Goal: Communication & Community: Answer question/provide support

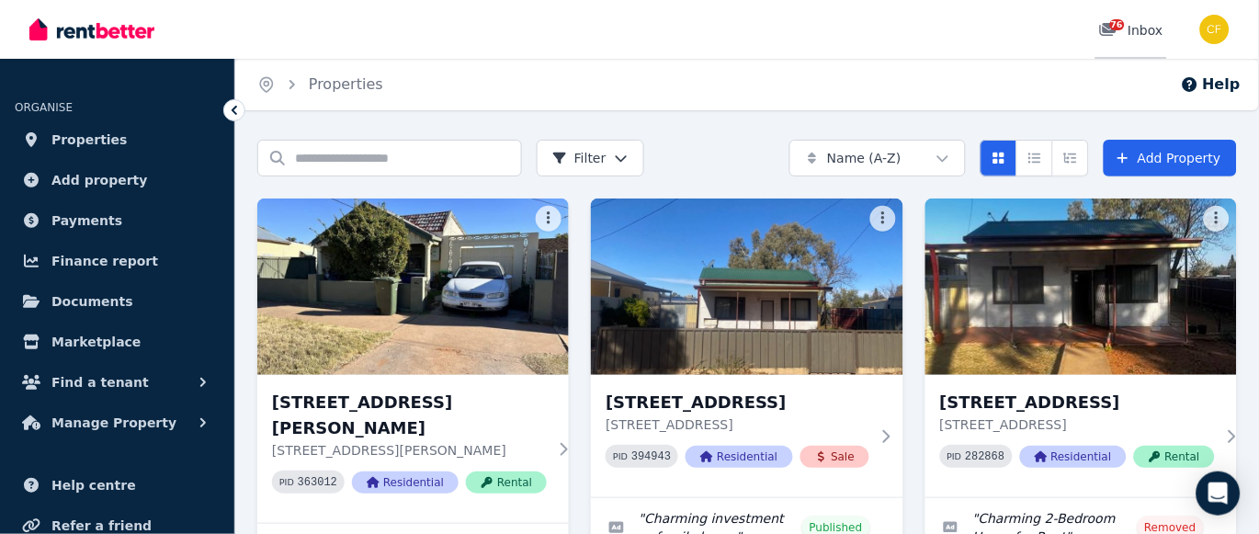
click at [1121, 26] on span "76" at bounding box center [1117, 24] width 15 height 11
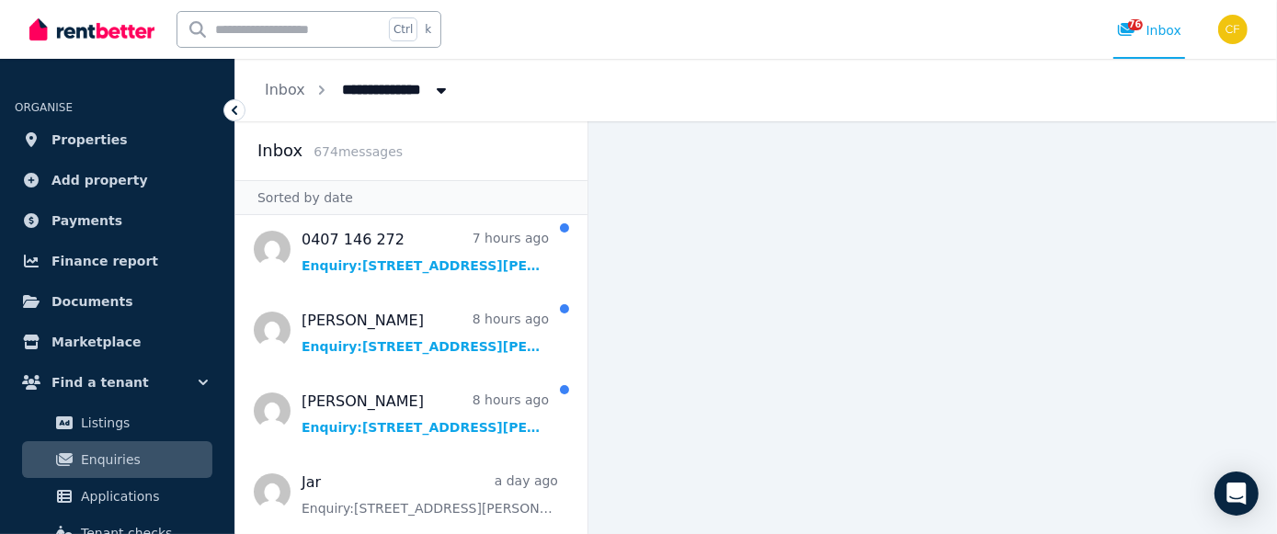
scroll to position [90, 0]
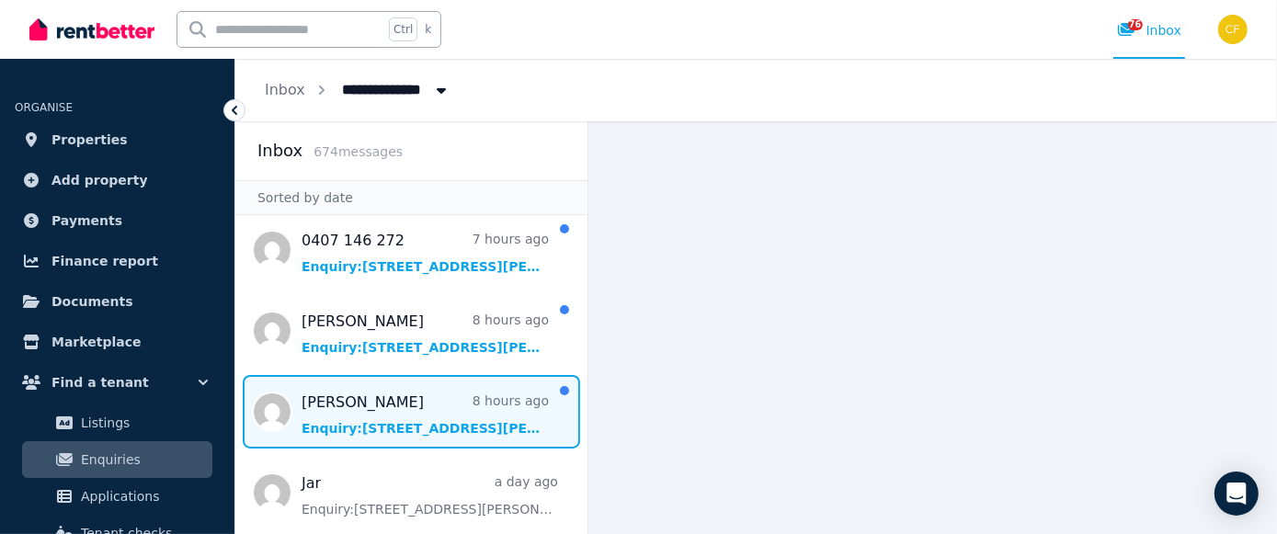
click at [327, 407] on span "Message list" at bounding box center [411, 412] width 352 height 74
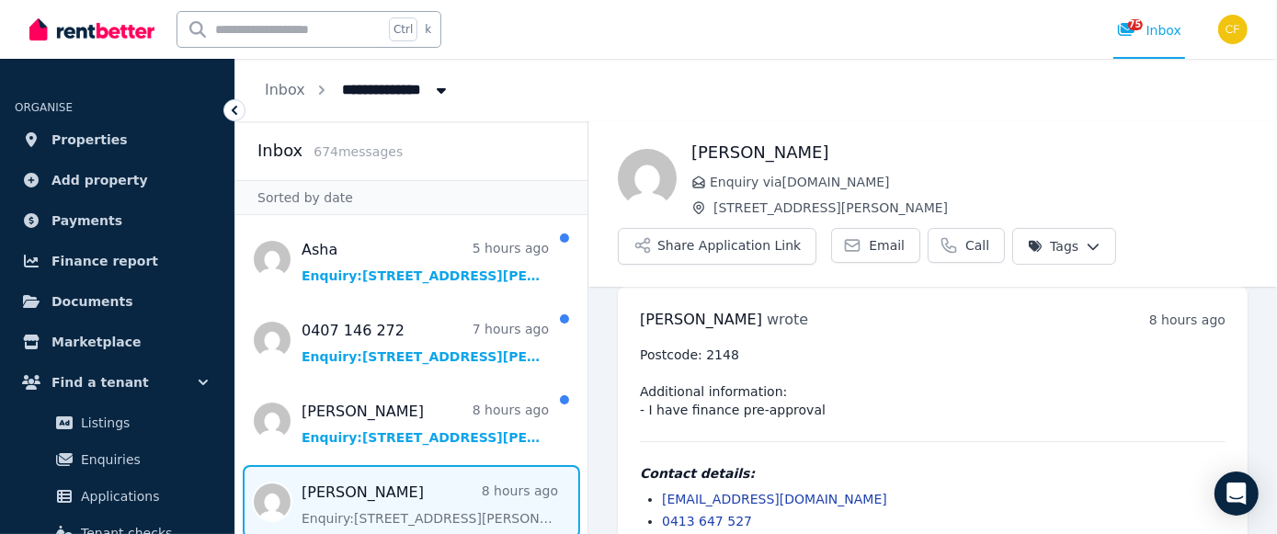
scroll to position [48, 0]
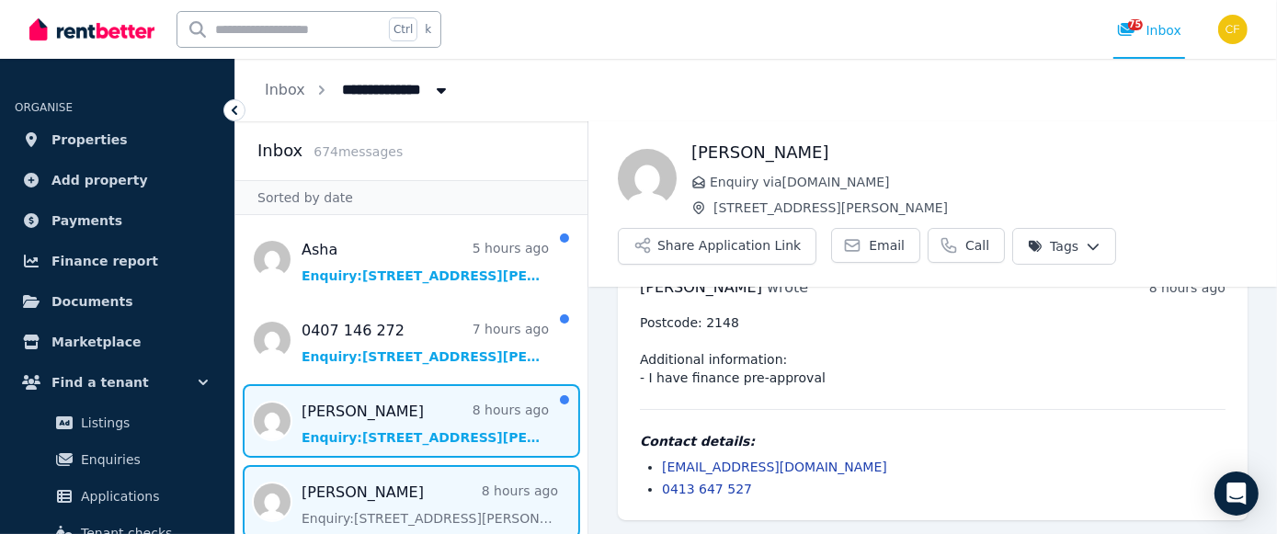
click at [337, 439] on span "Message list" at bounding box center [411, 421] width 352 height 74
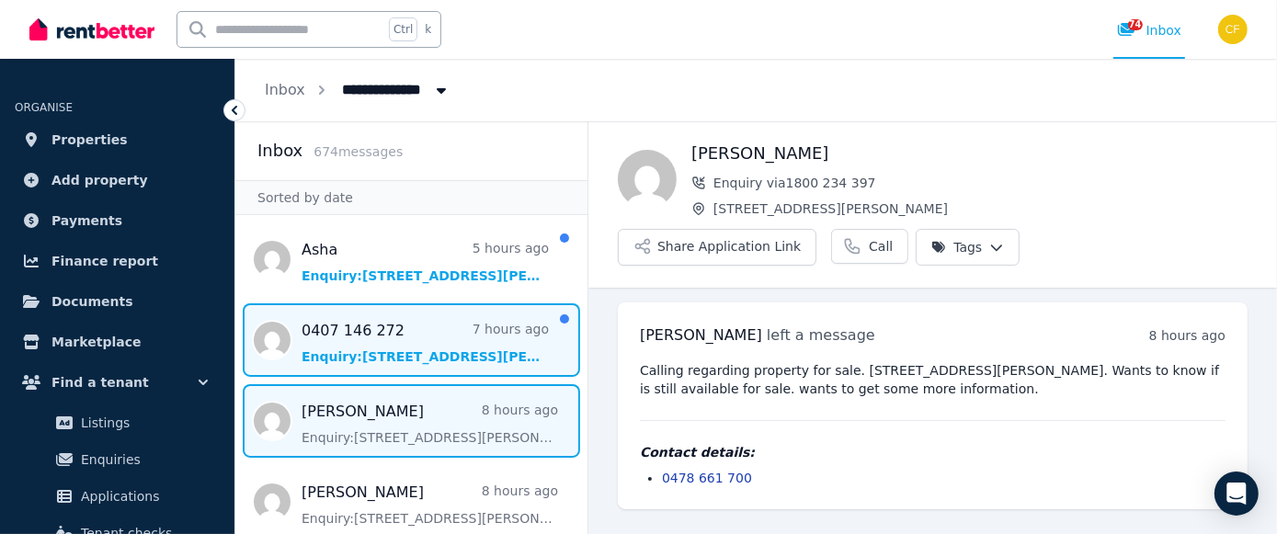
click at [319, 348] on span "Message list" at bounding box center [411, 340] width 352 height 74
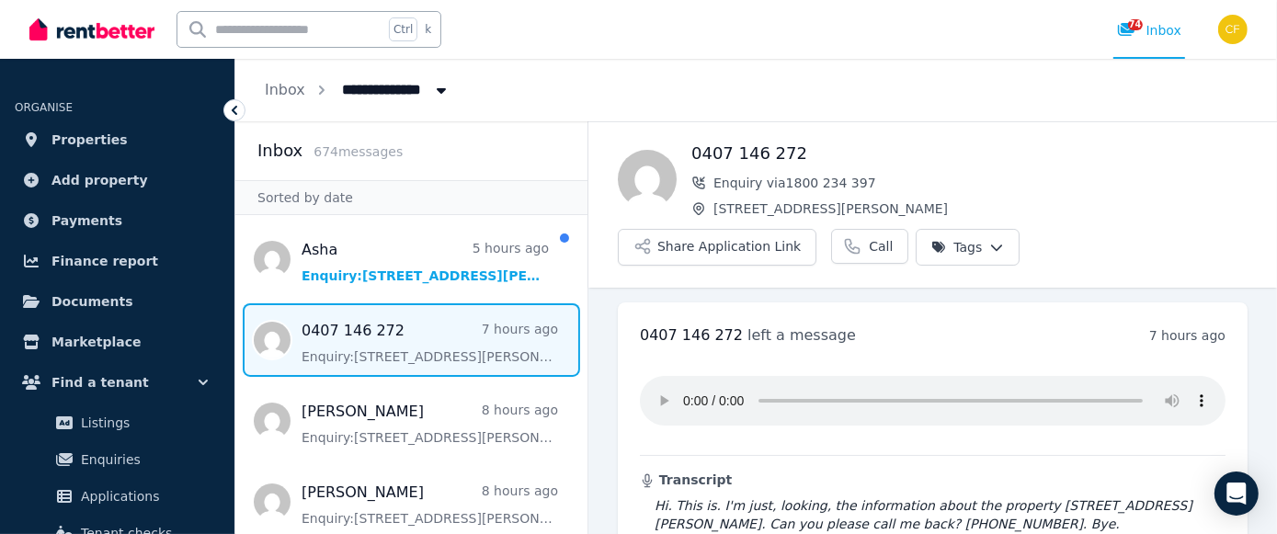
scroll to position [125, 0]
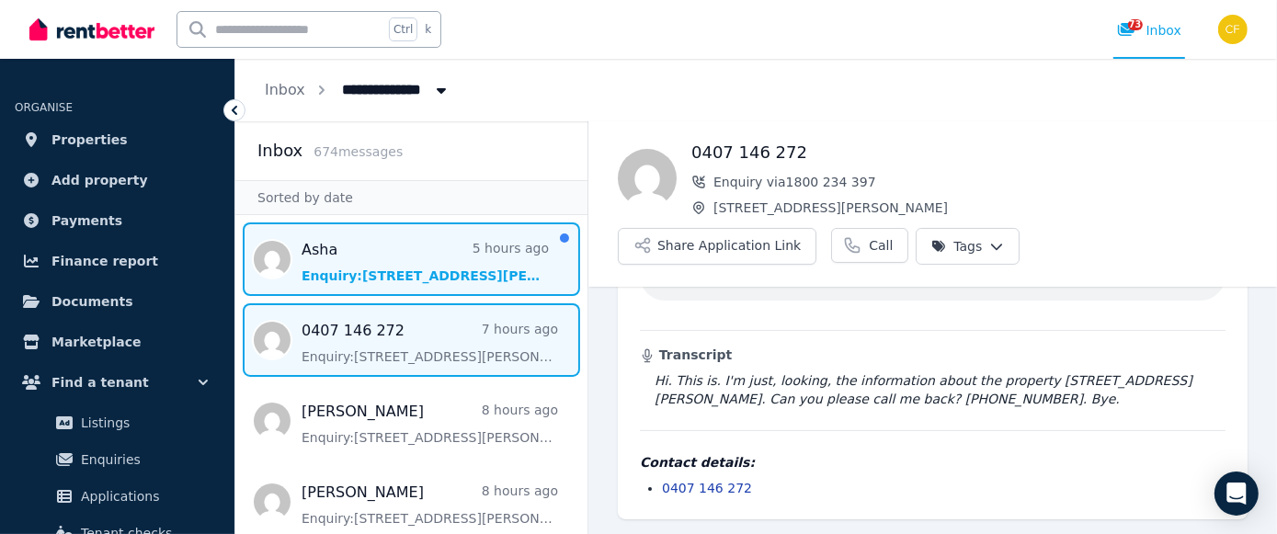
click at [369, 277] on span "Message list" at bounding box center [411, 259] width 352 height 74
